Goal: Navigation & Orientation: Find specific page/section

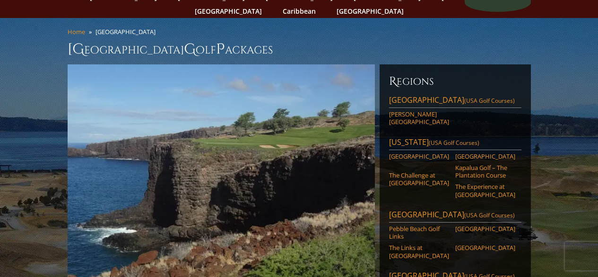
scroll to position [47, 0]
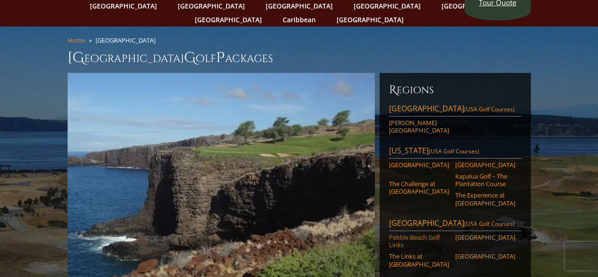
click at [408, 233] on link "Pebble Beach Golf Links" at bounding box center [419, 241] width 60 height 16
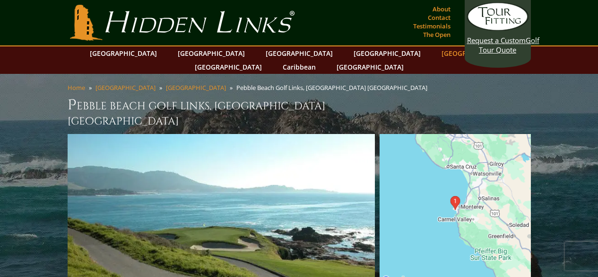
click at [437, 54] on link "[GEOGRAPHIC_DATA]" at bounding box center [475, 53] width 77 height 14
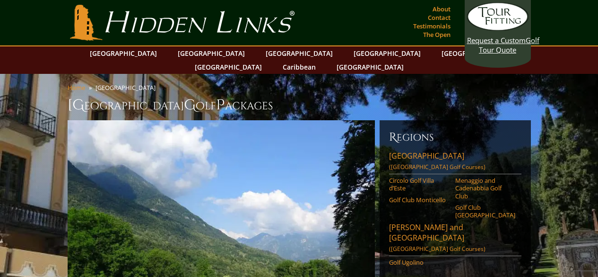
click at [238, 22] on link "Hidden Links Golf" at bounding box center [182, 23] width 229 height 36
